Goal: Task Accomplishment & Management: Complete application form

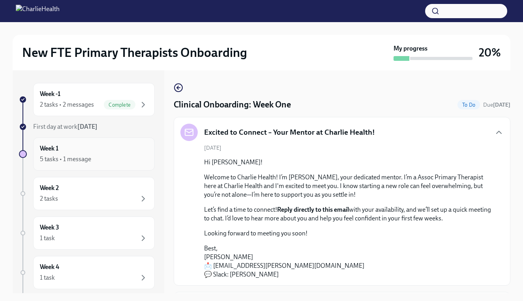
scroll to position [783, 0]
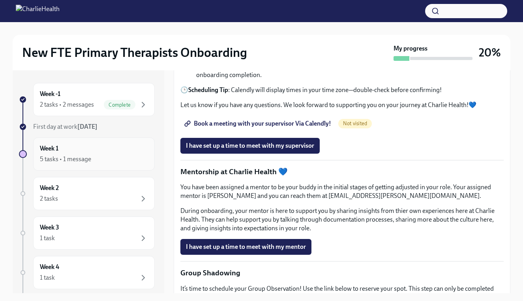
click at [101, 152] on div "Week 1 5 tasks • 1 message" at bounding box center [94, 154] width 108 height 20
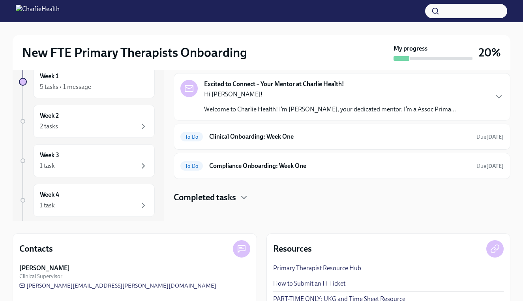
scroll to position [90, 0]
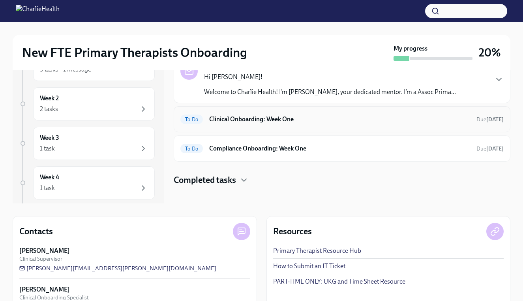
click at [315, 118] on h6 "Clinical Onboarding: Week One" at bounding box center [339, 119] width 261 height 9
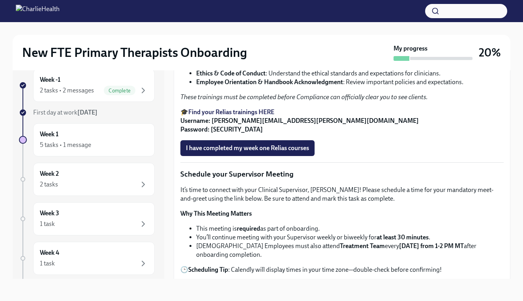
scroll to position [468, 0]
drag, startPoint x: 210, startPoint y: 238, endPoint x: 233, endPoint y: 239, distance: 22.9
click at [233, 133] on p "🎓 Find your Relias trainings HERE Username: andrea.murphy@charliehealth.com Pas…" at bounding box center [341, 120] width 323 height 26
copy strong "ch1234"
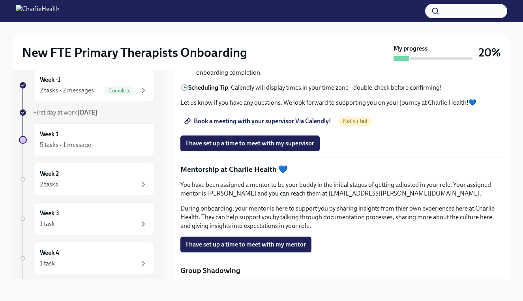
scroll to position [652, 0]
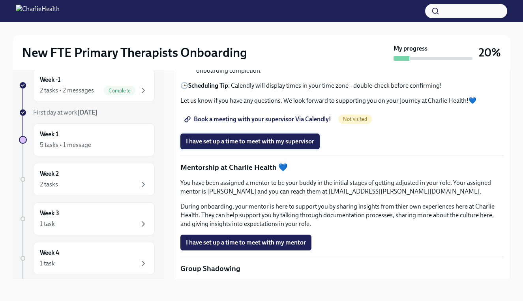
click at [257, 145] on span "I have set up a time to meet with my supervisor" at bounding box center [250, 141] width 128 height 8
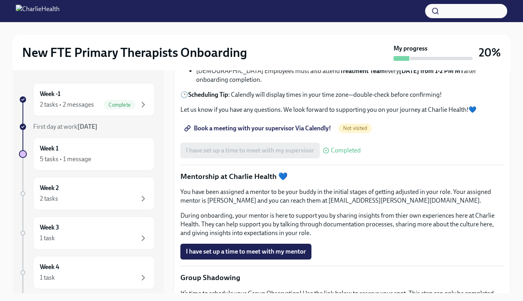
scroll to position [670, 0]
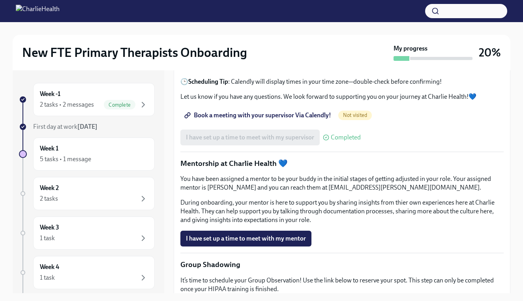
click at [307, 119] on span "Book a meeting with your supervisor Via Calendly!" at bounding box center [258, 115] width 145 height 8
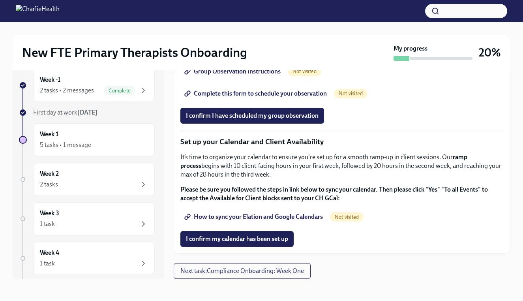
scroll to position [14, 0]
click at [253, 216] on span "How to sync your Elation and Google Calendars" at bounding box center [254, 217] width 137 height 8
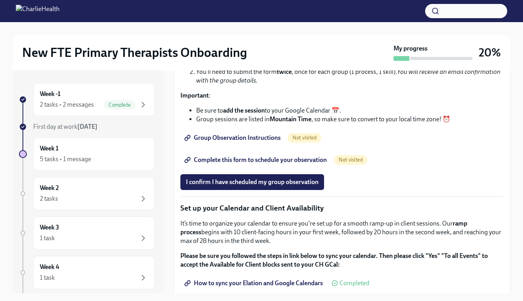
scroll to position [995, 0]
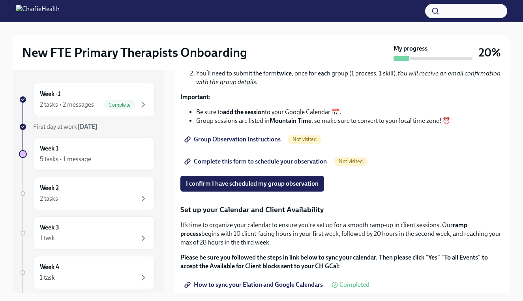
click at [257, 147] on link "Group Observation Instructions" at bounding box center [233, 139] width 106 height 16
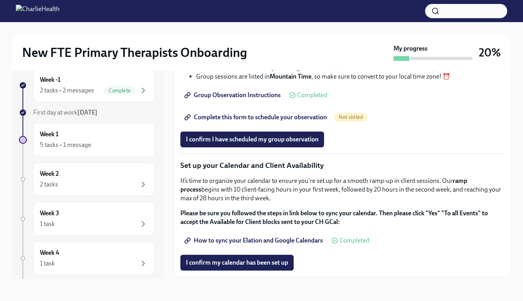
scroll to position [1024, 0]
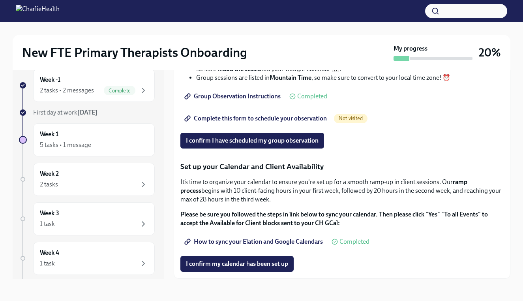
click at [262, 122] on span "Complete this form to schedule your observation" at bounding box center [256, 118] width 141 height 8
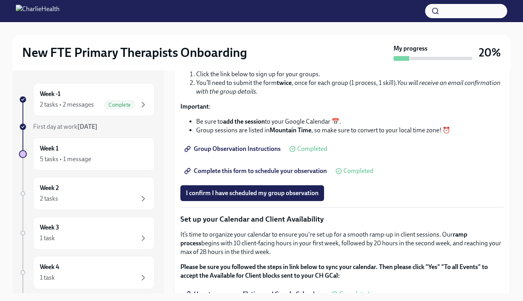
scroll to position [990, 0]
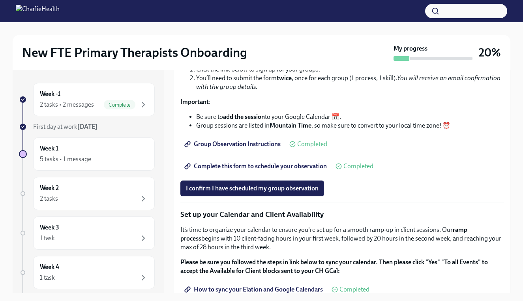
click at [252, 170] on span "Complete this form to schedule your observation" at bounding box center [256, 166] width 141 height 8
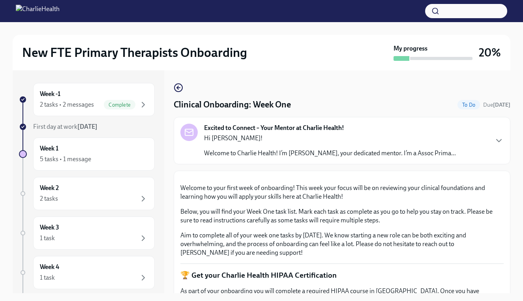
scroll to position [0, 0]
click at [181, 90] on icon "button" at bounding box center [178, 87] width 9 height 9
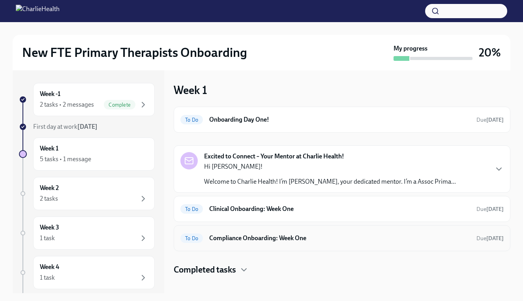
click at [306, 238] on h6 "Compliance Onboarding: Week One" at bounding box center [339, 238] width 261 height 9
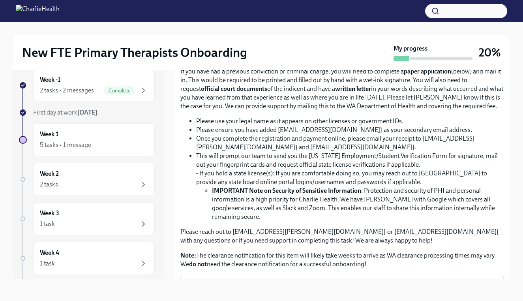
scroll to position [439, 0]
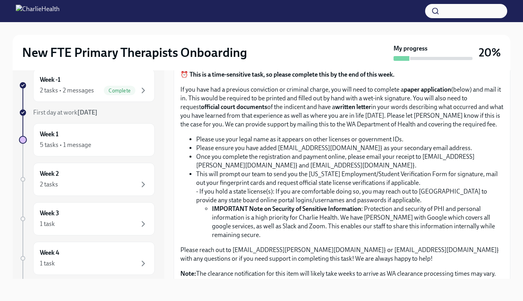
click at [0, 0] on input "Upload CPR/First Aid Training Certificate" at bounding box center [0, 0] width 0 height 0
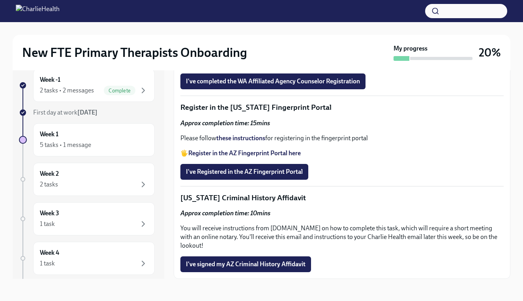
scroll to position [1029, 0]
click at [240, 142] on strong "these instructions" at bounding box center [240, 137] width 49 height 7
click at [264, 157] on strong "Register in the AZ Fingerprint Portal here" at bounding box center [244, 152] width 112 height 7
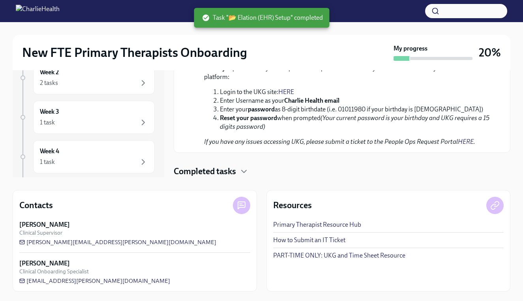
scroll to position [116, 0]
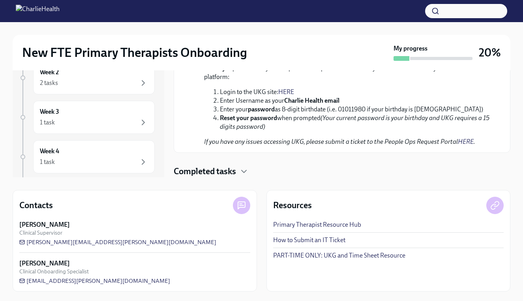
click at [232, 169] on h4 "Completed tasks" at bounding box center [205, 171] width 62 height 12
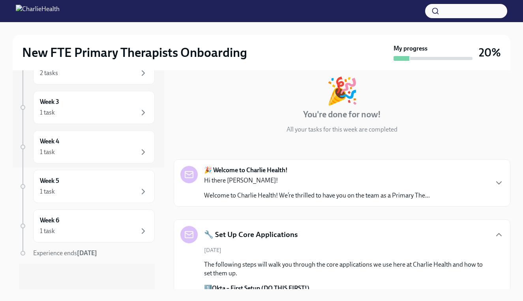
scroll to position [120, 0]
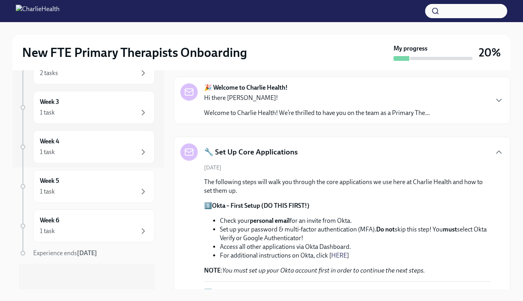
click at [312, 151] on div "🔧 Set Up Core Applications" at bounding box center [341, 151] width 323 height 17
click at [378, 95] on p "Hi there Andrea!" at bounding box center [317, 98] width 226 height 9
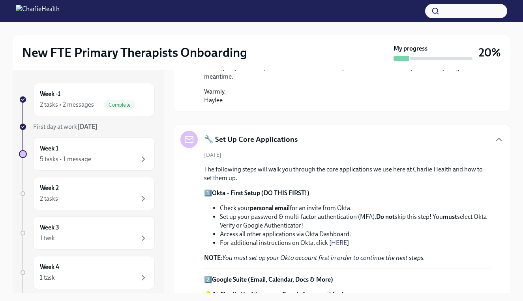
scroll to position [0, 0]
click at [125, 156] on div "5 tasks • 1 message" at bounding box center [94, 158] width 108 height 9
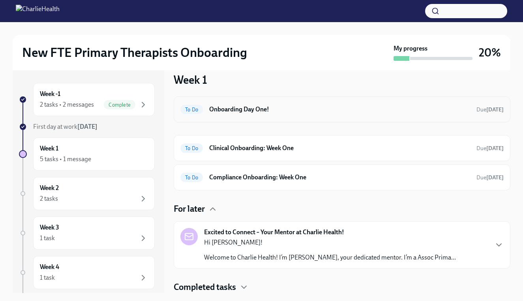
click at [296, 108] on h6 "Onboarding Day One!" at bounding box center [339, 109] width 261 height 9
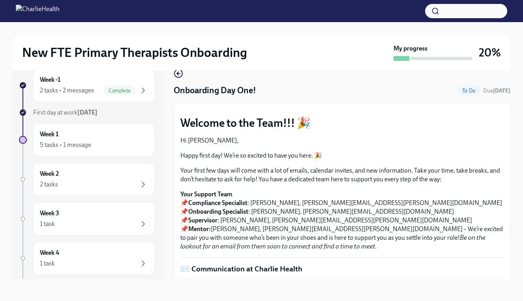
click at [176, 68] on div "New FTE Primary Therapists Onboarding My progress 20%" at bounding box center [262, 53] width 498 height 36
click at [179, 72] on icon "button" at bounding box center [178, 73] width 9 height 9
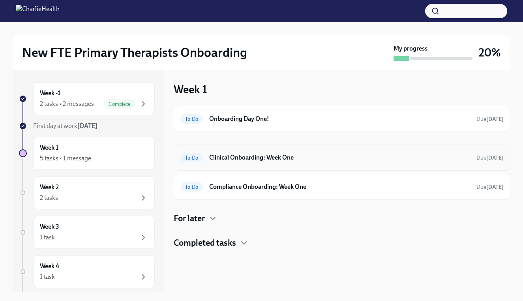
click at [309, 162] on div "To Do Clinical Onboarding: Week One Due in 4 days" at bounding box center [341, 157] width 323 height 13
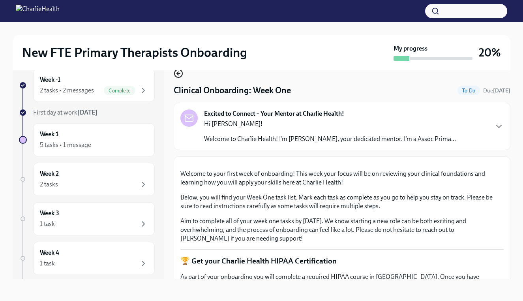
click at [182, 71] on circle "button" at bounding box center [178, 73] width 8 height 8
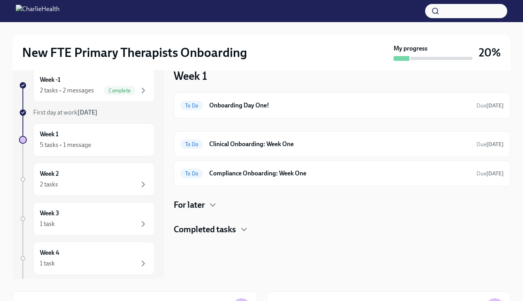
scroll to position [1, 0]
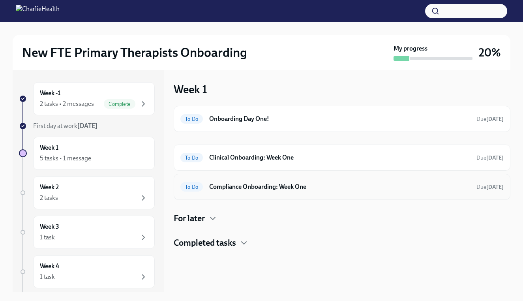
click at [262, 195] on div "To Do Compliance Onboarding: Week One Due in 4 days" at bounding box center [342, 187] width 337 height 26
click at [277, 193] on div "To Do Compliance Onboarding: Week One Due in 4 days" at bounding box center [342, 187] width 337 height 26
click at [243, 183] on h6 "Compliance Onboarding: Week One" at bounding box center [339, 186] width 261 height 9
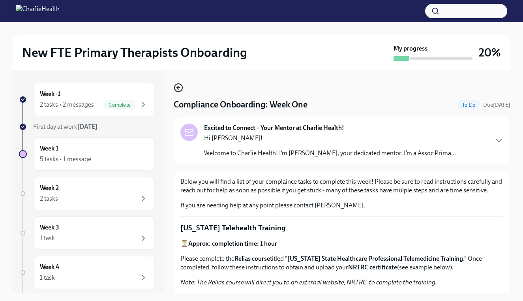
click at [180, 90] on icon "button" at bounding box center [178, 87] width 9 height 9
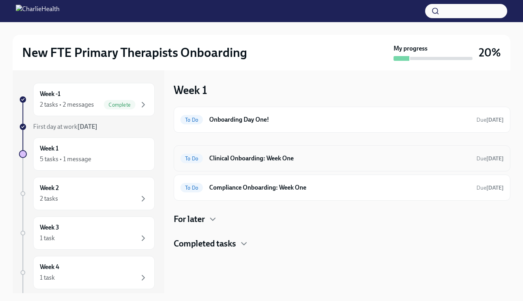
click at [327, 151] on div "To Do Clinical Onboarding: Week One Due in 4 days" at bounding box center [342, 158] width 337 height 26
click at [302, 164] on div "To Do Clinical Onboarding: Week One Due in 4 days" at bounding box center [341, 158] width 323 height 13
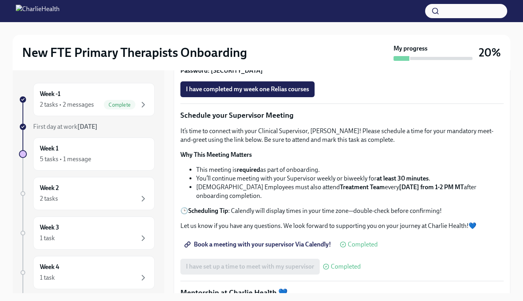
scroll to position [522, 0]
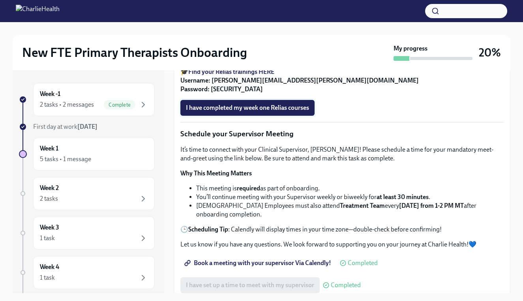
click at [268, 112] on span "I have completed my week one Relias courses" at bounding box center [247, 108] width 123 height 8
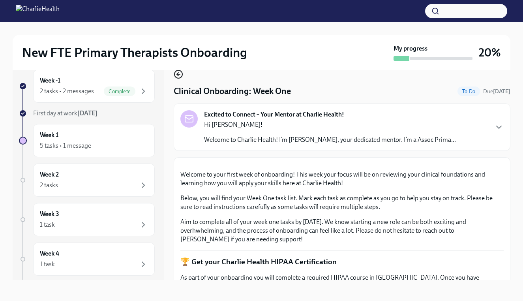
scroll to position [0, 0]
click at [182, 72] on icon "button" at bounding box center [178, 73] width 9 height 9
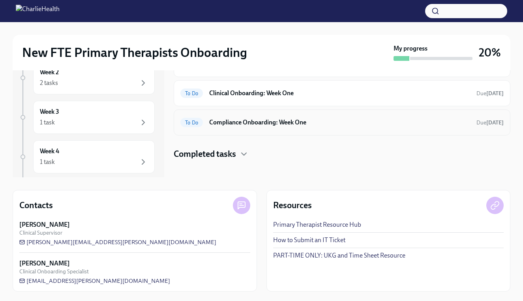
click at [288, 119] on h6 "Compliance Onboarding: Week One" at bounding box center [339, 122] width 261 height 9
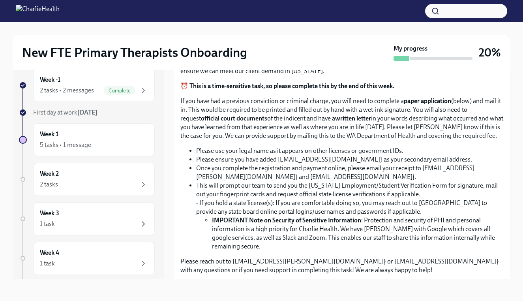
scroll to position [431, 0]
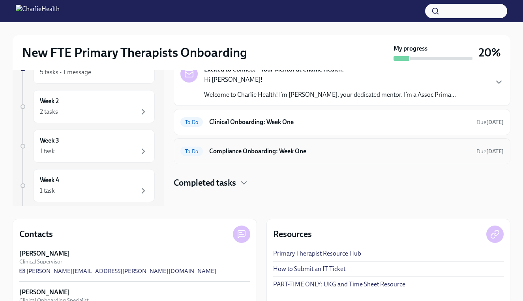
click at [317, 153] on h6 "Compliance Onboarding: Week One" at bounding box center [339, 151] width 261 height 9
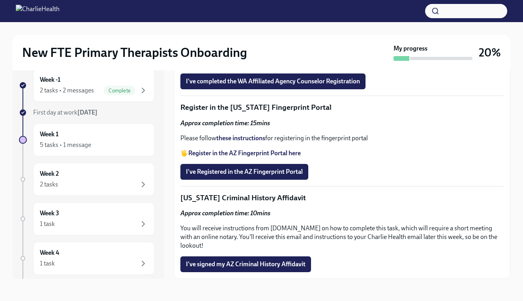
scroll to position [14, 0]
click at [251, 157] on strong "Register in the AZ Fingerprint Portal here" at bounding box center [244, 152] width 112 height 7
click at [262, 176] on span "I've Registered in the AZ Fingerprint Portal" at bounding box center [244, 172] width 117 height 8
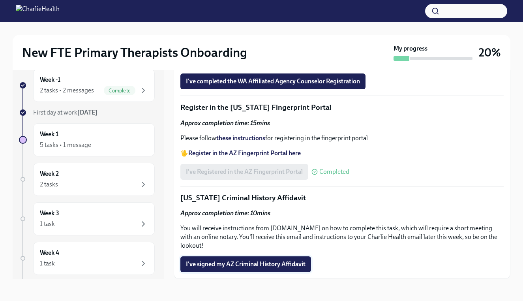
click at [282, 265] on span "I've signed my AZ Criminal History Affidavit" at bounding box center [246, 264] width 120 height 8
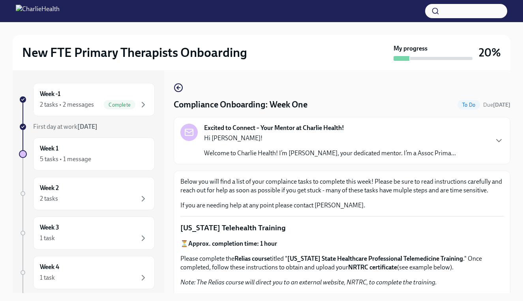
scroll to position [0, 0]
click at [179, 87] on icon "button" at bounding box center [178, 87] width 9 height 9
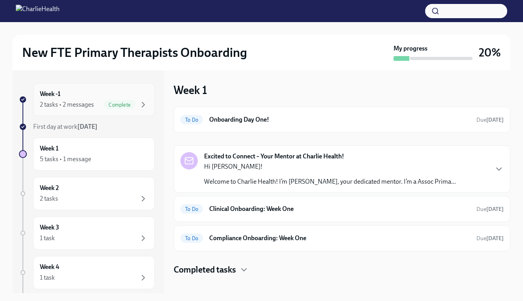
click at [127, 93] on div "Week -1 2 tasks • 2 messages Complete" at bounding box center [94, 100] width 108 height 20
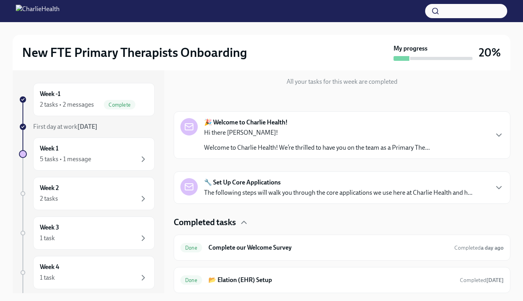
click at [289, 185] on div "🔧 Set Up Core Applications The following steps will walk you through the core a…" at bounding box center [338, 187] width 268 height 19
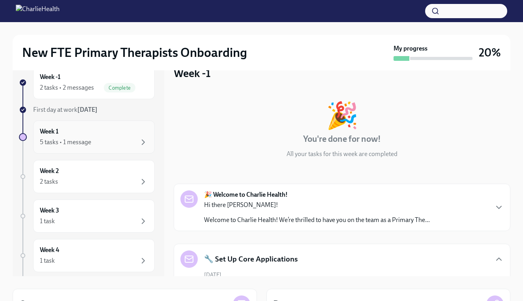
scroll to position [6, 0]
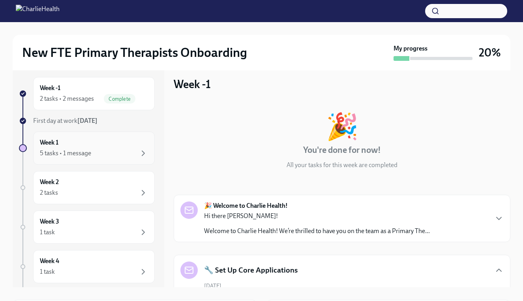
click at [88, 152] on div "5 tasks • 1 message" at bounding box center [65, 153] width 51 height 9
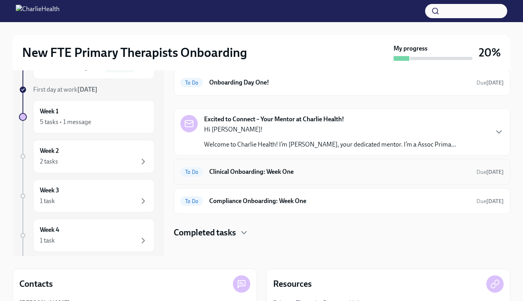
scroll to position [49, 0]
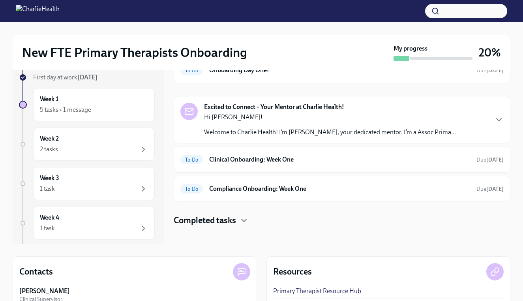
click at [330, 122] on div "Hi Andrea! Welcome to Charlie Health! I’m Crystal Carroll, your dedicated mento…" at bounding box center [330, 125] width 252 height 24
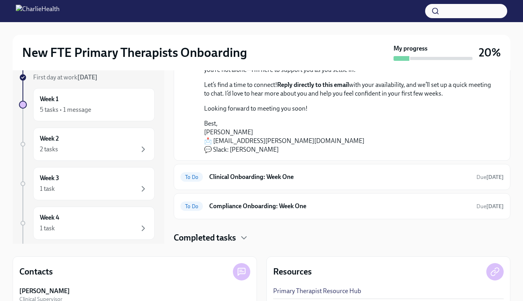
scroll to position [104, 0]
click at [276, 182] on div "To Do Clinical Onboarding: Week One Due in 4 days" at bounding box center [341, 177] width 323 height 13
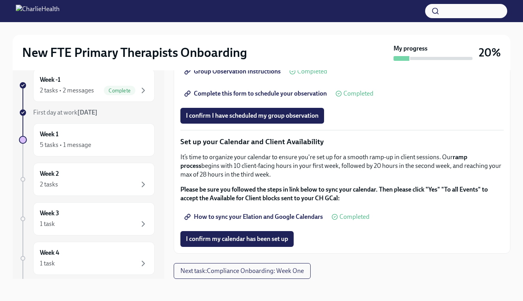
scroll to position [1157, 0]
click at [242, 273] on span "Next task : Compliance Onboarding: Week One" at bounding box center [242, 271] width 124 height 8
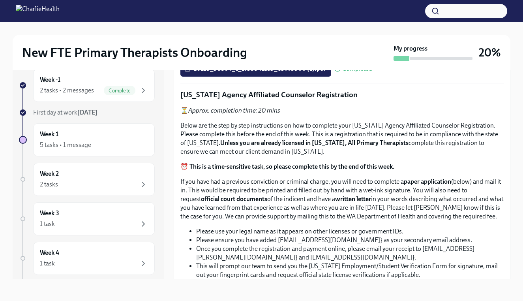
scroll to position [347, 0]
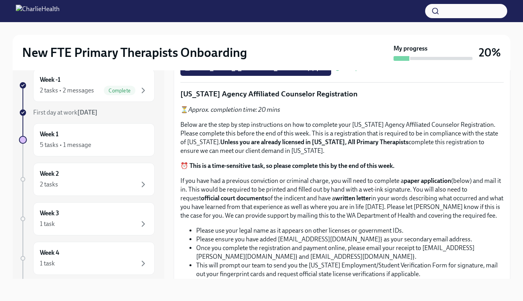
click at [0, 0] on input "Upload the [US_STATE] Telehealth Certificate" at bounding box center [0, 0] width 0 height 0
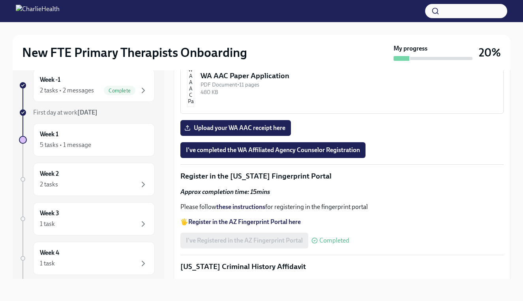
scroll to position [746, 0]
click at [317, 14] on div "WA AAC Registration Instructions" at bounding box center [349, 9] width 296 height 10
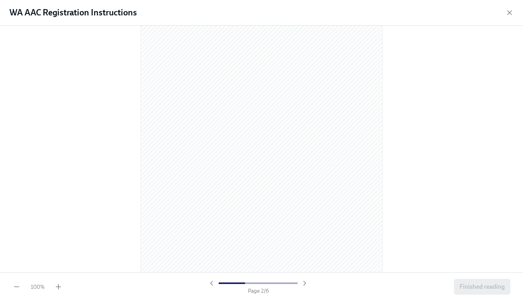
scroll to position [347, 0]
click at [430, 1] on div "WA AAC Registration Instructions" at bounding box center [261, 13] width 523 height 26
click at [128, 0] on div "WA AAC Registration Instructions" at bounding box center [261, 13] width 523 height 26
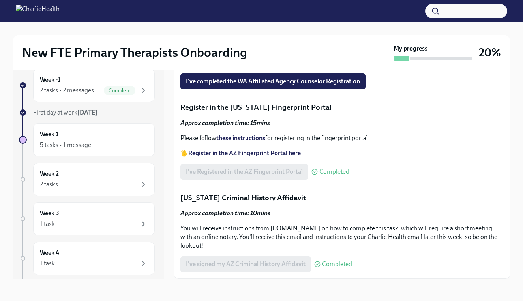
scroll to position [857, 0]
click at [290, 12] on div "WA AAC Paper Application" at bounding box center [349, 7] width 296 height 10
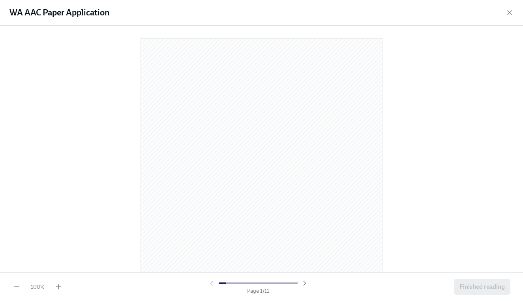
scroll to position [103, 0]
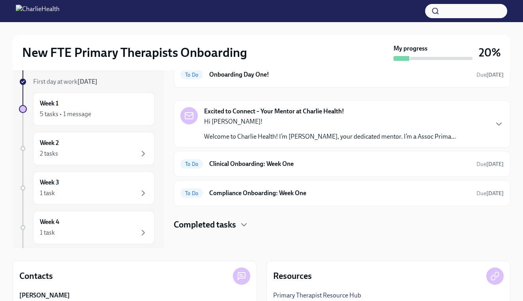
scroll to position [59, 0]
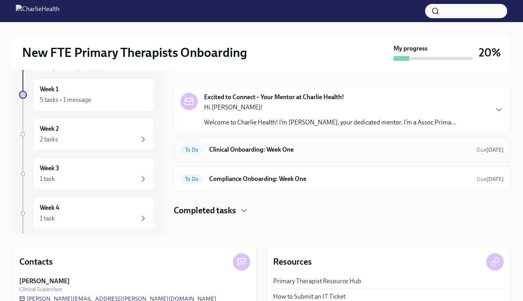
click at [301, 148] on h6 "Clinical Onboarding: Week One" at bounding box center [339, 149] width 261 height 9
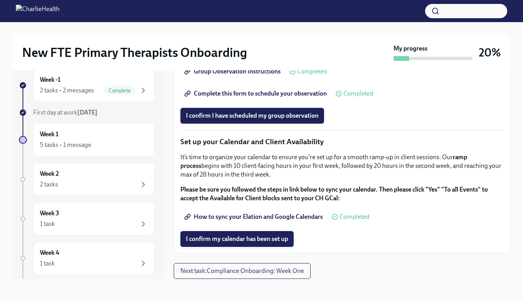
scroll to position [1157, 0]
click at [248, 264] on button "Next task : Compliance Onboarding: Week One" at bounding box center [242, 271] width 137 height 16
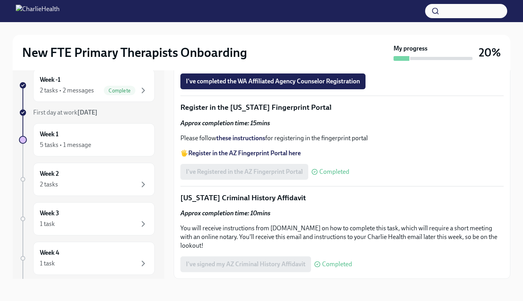
scroll to position [954, 0]
click at [251, 63] on span "Upload your WA AAC receipt here" at bounding box center [235, 59] width 99 height 8
click at [0, 0] on input "Upload your WA AAC receipt here" at bounding box center [0, 0] width 0 height 0
click at [280, 85] on span "I've completed the WA Affiliated Agency Counselor Registration" at bounding box center [273, 81] width 174 height 8
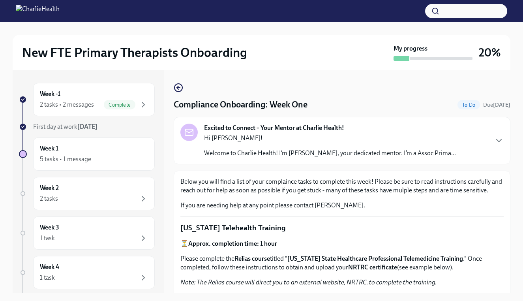
scroll to position [0, 0]
click at [180, 83] on icon "button" at bounding box center [178, 87] width 9 height 9
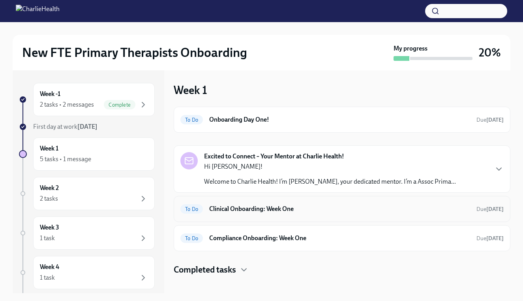
click at [310, 206] on h6 "Clinical Onboarding: Week One" at bounding box center [339, 208] width 261 height 9
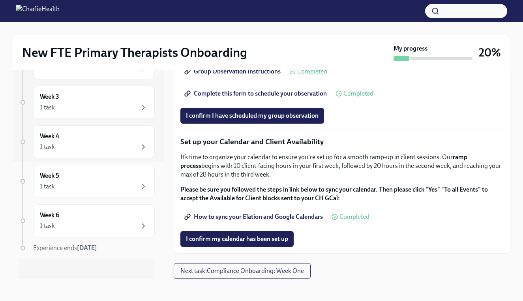
scroll to position [1012, 0]
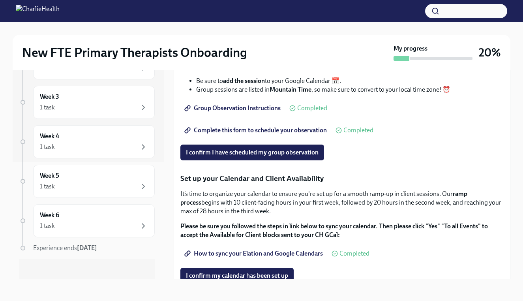
click at [261, 112] on span "Group Observation Instructions" at bounding box center [233, 108] width 95 height 8
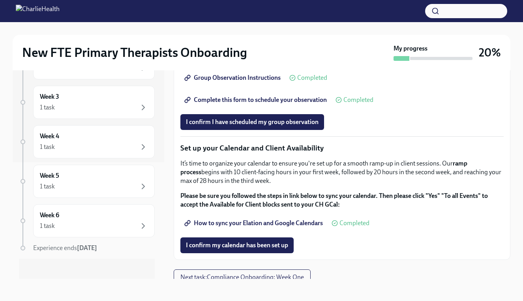
scroll to position [1056, 0]
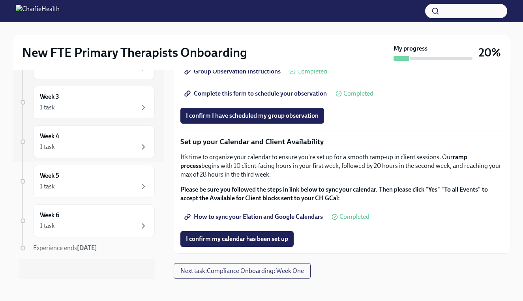
click at [259, 97] on span "Complete this form to schedule your observation" at bounding box center [256, 94] width 141 height 8
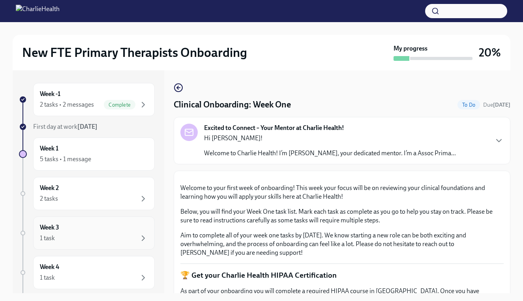
scroll to position [0, 0]
click at [71, 151] on div "Week 1 5 tasks • 1 message" at bounding box center [94, 154] width 108 height 20
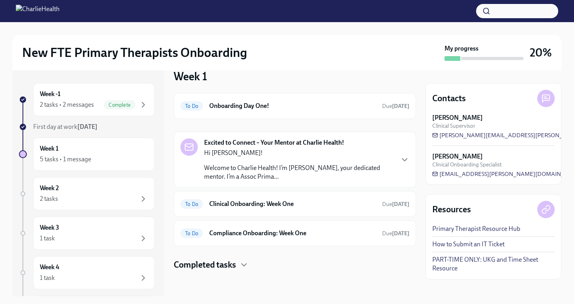
scroll to position [14, 0]
click at [329, 137] on div "Excited to Connect – Your Mentor at Charlie Health! Hi [PERSON_NAME]! Welcome t…" at bounding box center [295, 159] width 242 height 56
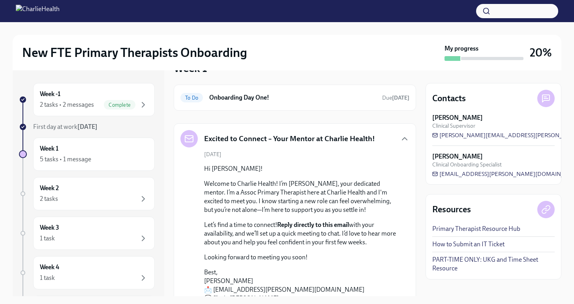
scroll to position [22, 0]
click at [273, 101] on h6 "Onboarding Day One!" at bounding box center [292, 98] width 167 height 9
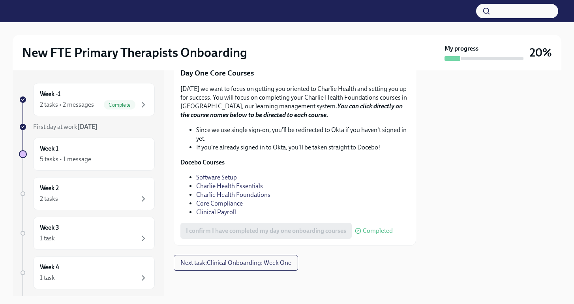
scroll to position [1106, 0]
click at [264, 264] on span "Next task : Clinical Onboarding: Week One" at bounding box center [235, 263] width 111 height 8
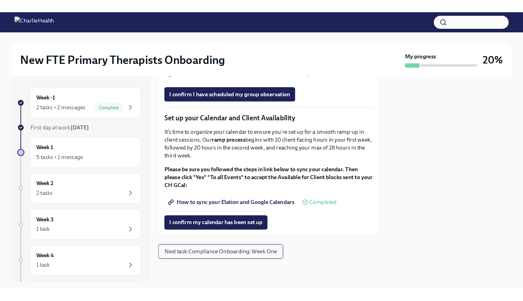
scroll to position [1310, 0]
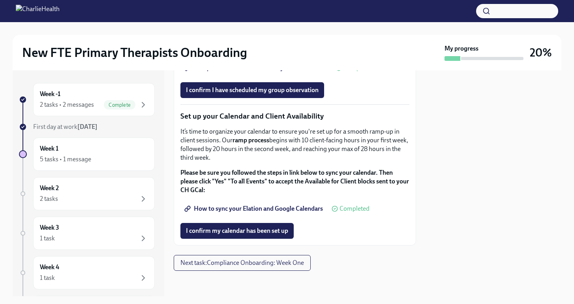
click at [270, 211] on span "How to sync your Elation and Google Calendars" at bounding box center [254, 208] width 137 height 8
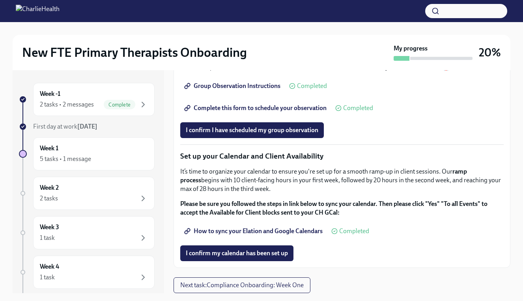
scroll to position [1156, 0]
click at [220, 254] on span "I confirm my calendar has been set up" at bounding box center [237, 253] width 102 height 8
